Goal: Find specific page/section: Find specific page/section

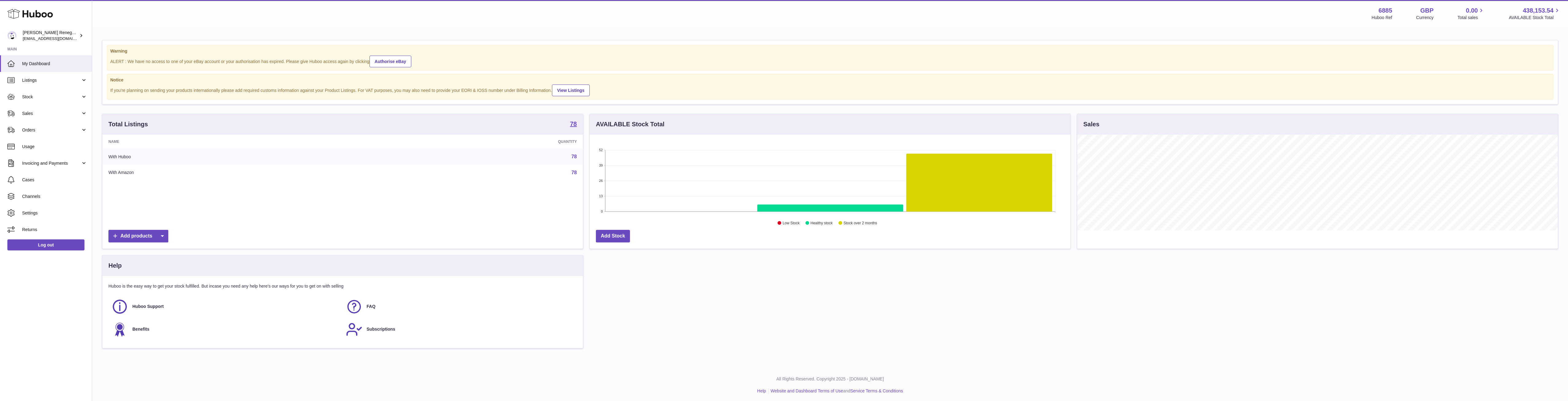
scroll to position [96, 481]
click at [206, 21] on div "Menu Huboo 6885 Huboo Ref GBP Currency 0.00 Total sales 438,153.54 AVAILABLE St…" at bounding box center [830, 13] width 1476 height 27
click at [63, 117] on link "Sales" at bounding box center [46, 113] width 92 height 16
click at [69, 129] on span "Sales" at bounding box center [54, 129] width 65 height 6
click at [67, 131] on span "Sales" at bounding box center [54, 129] width 65 height 6
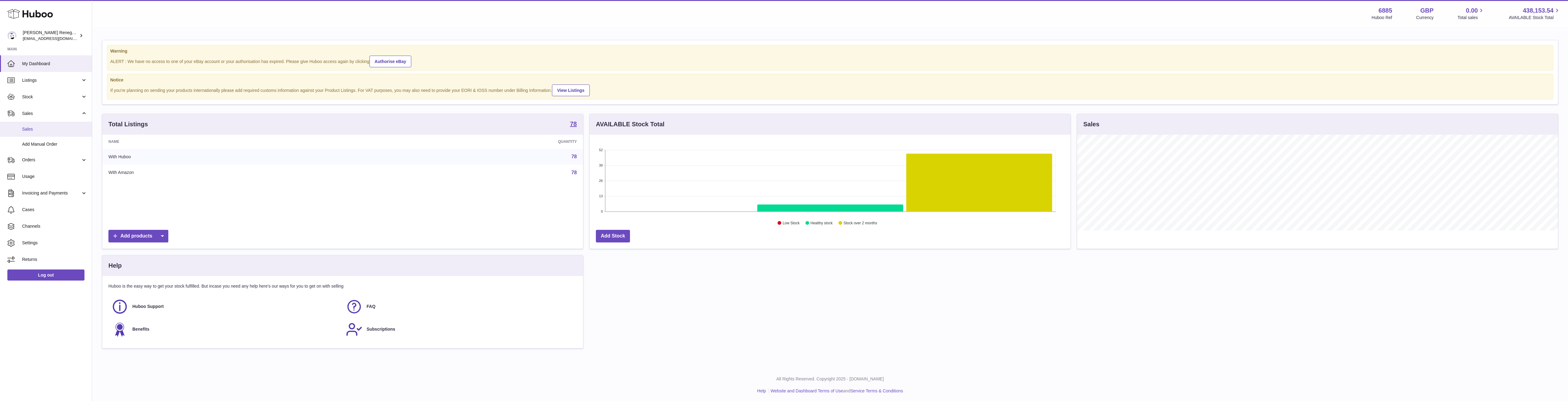
click at [33, 125] on link "Sales" at bounding box center [46, 129] width 92 height 15
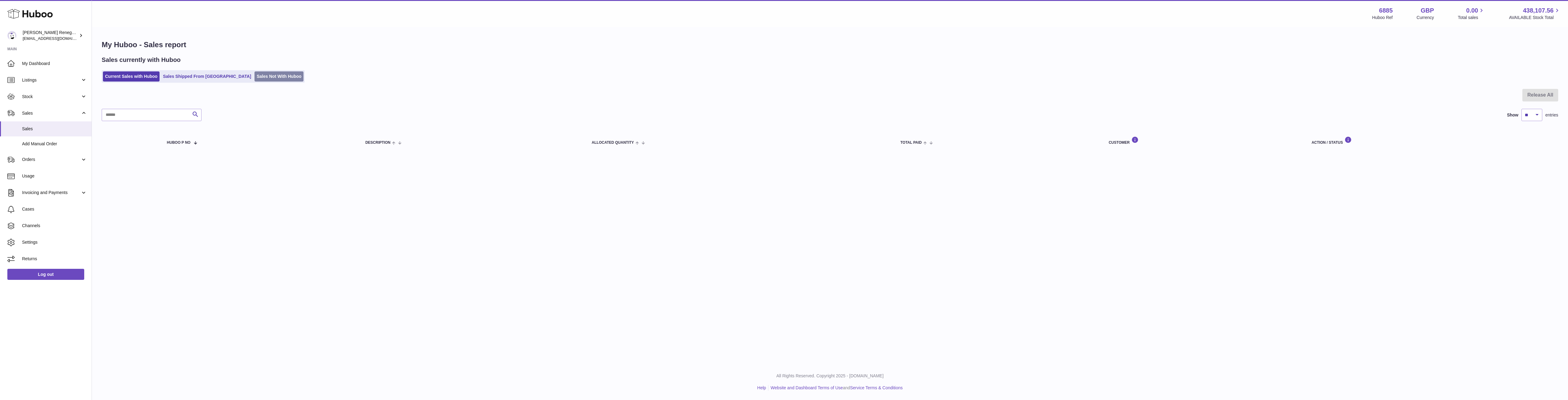
click at [254, 75] on link "Sales Not With Huboo" at bounding box center [279, 76] width 49 height 10
